Goal: Task Accomplishment & Management: Use online tool/utility

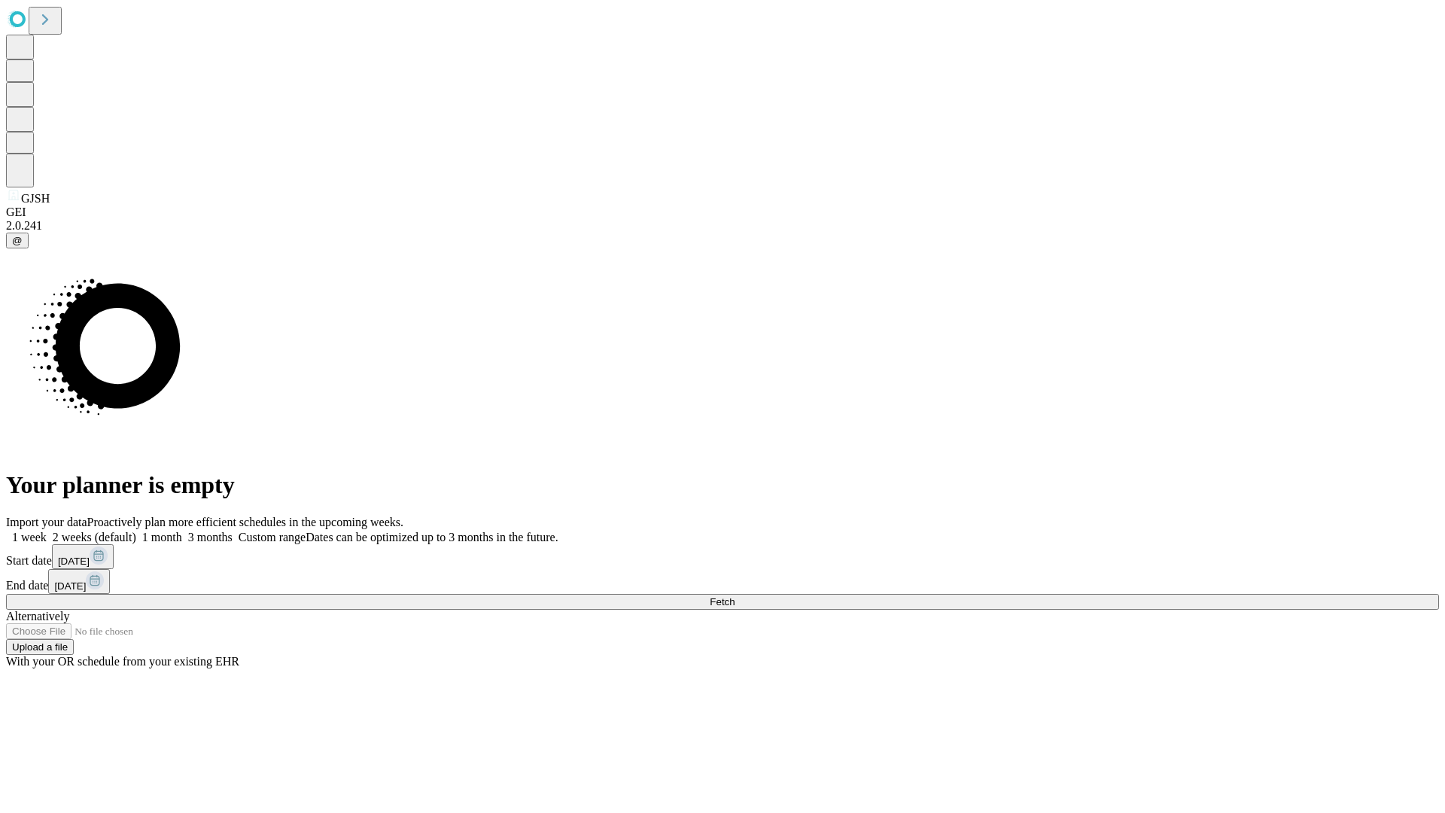
click at [734, 596] on span "Fetch" at bounding box center [722, 601] width 25 height 11
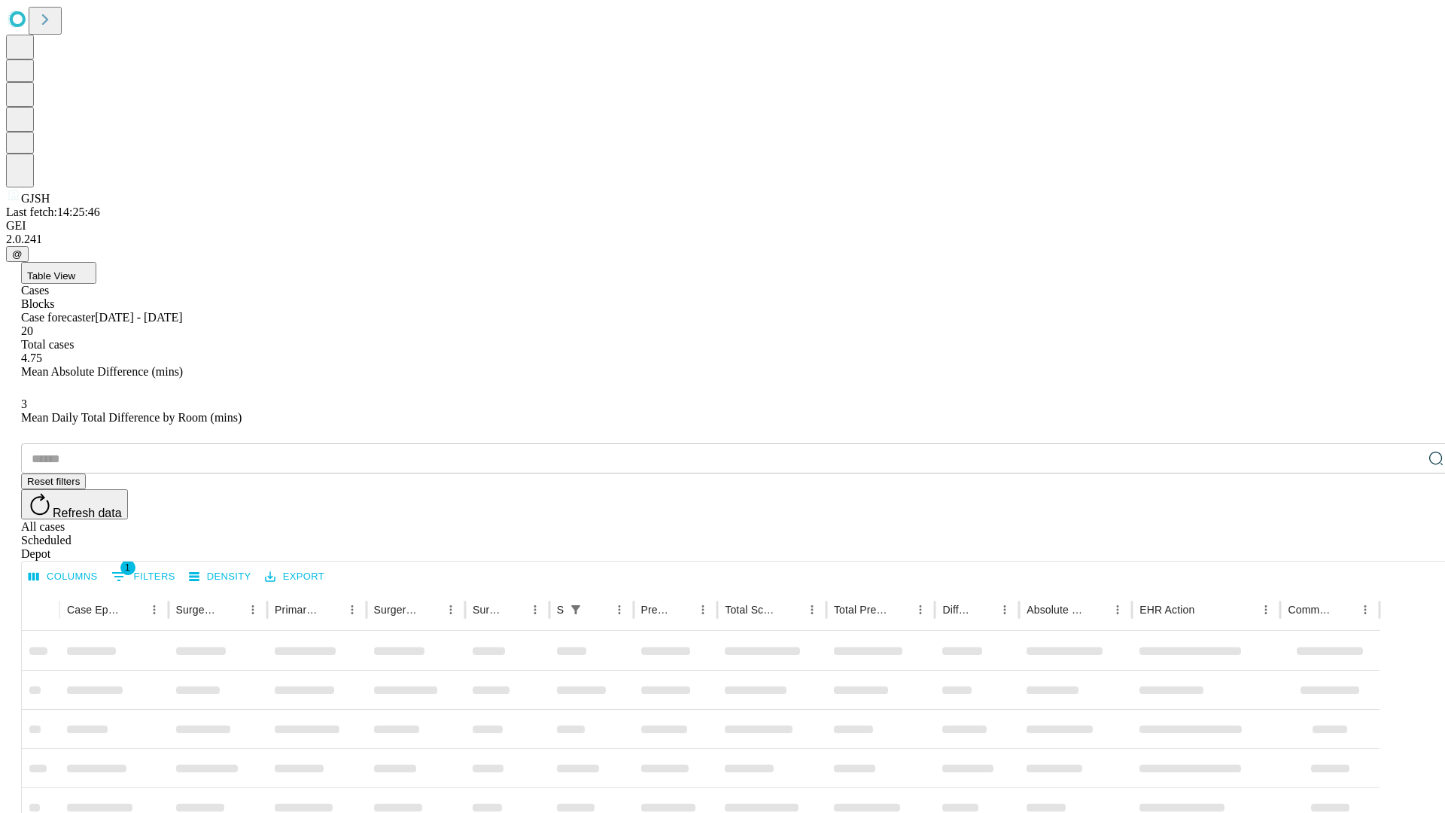
click at [1406, 547] on div "Depot" at bounding box center [737, 554] width 1433 height 14
